Goal: Transaction & Acquisition: Register for event/course

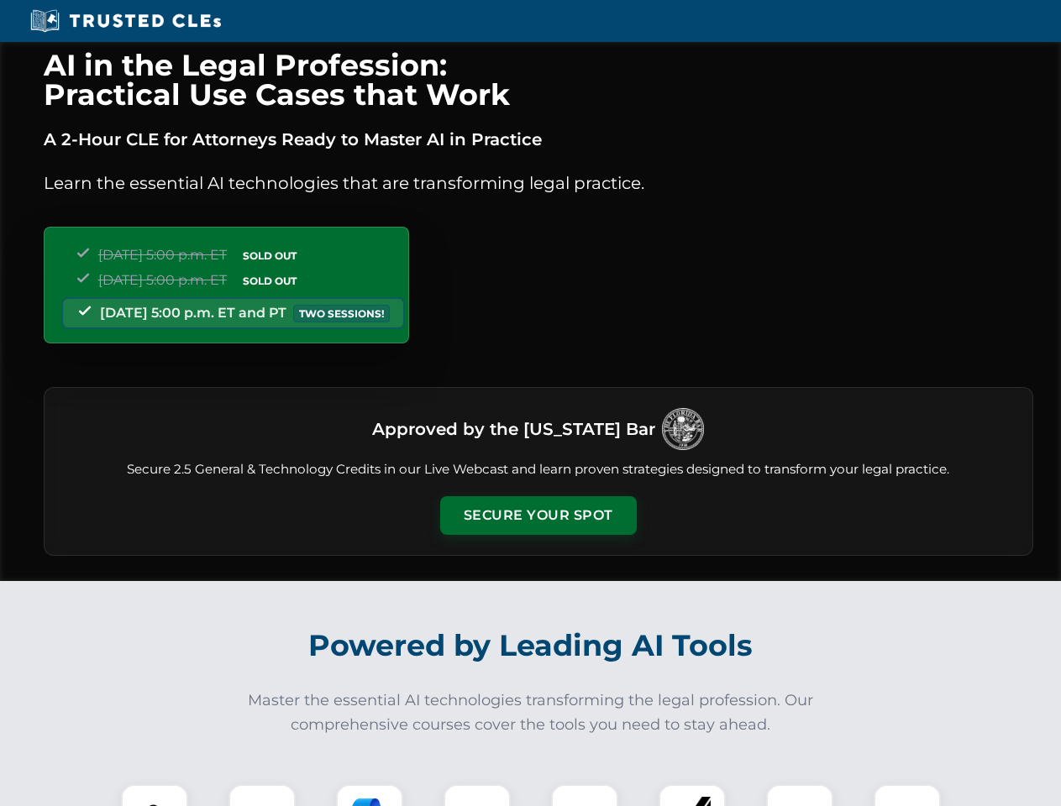
click at [538, 516] on button "Secure Your Spot" at bounding box center [538, 515] width 197 height 39
click at [155, 796] on img at bounding box center [154, 818] width 49 height 49
click at [262, 796] on div at bounding box center [262, 818] width 67 height 67
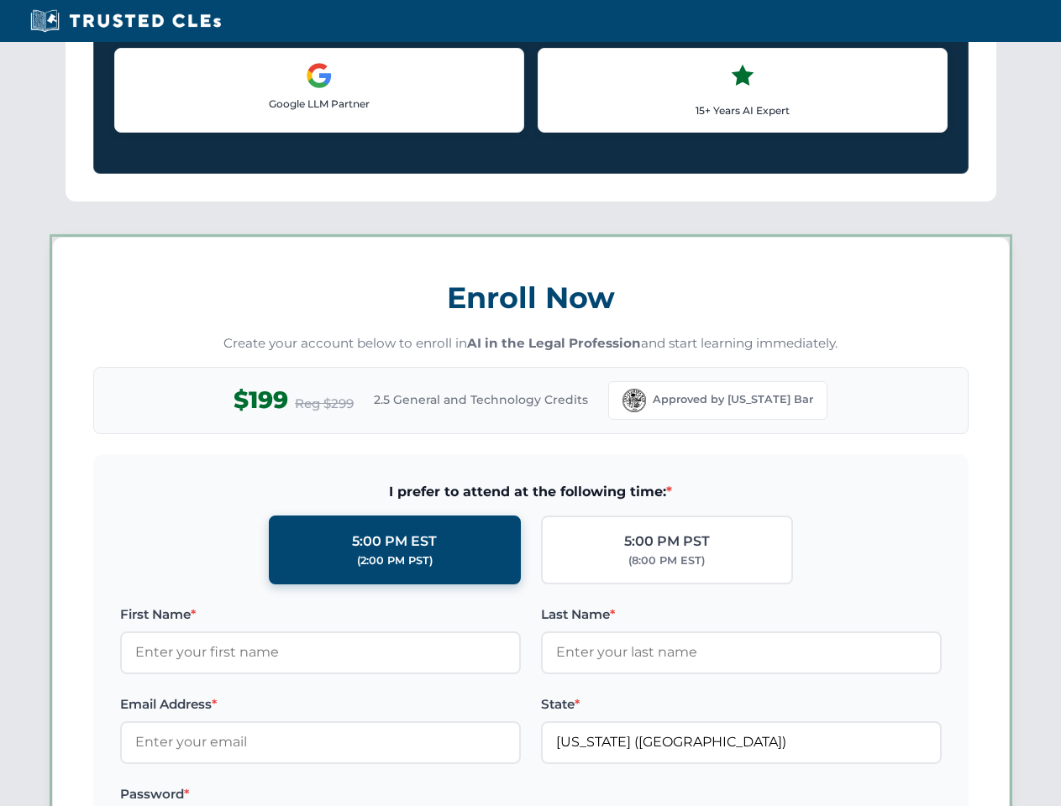
click at [477, 796] on label "Password *" at bounding box center [320, 795] width 401 height 20
